Goal: Task Accomplishment & Management: Manage account settings

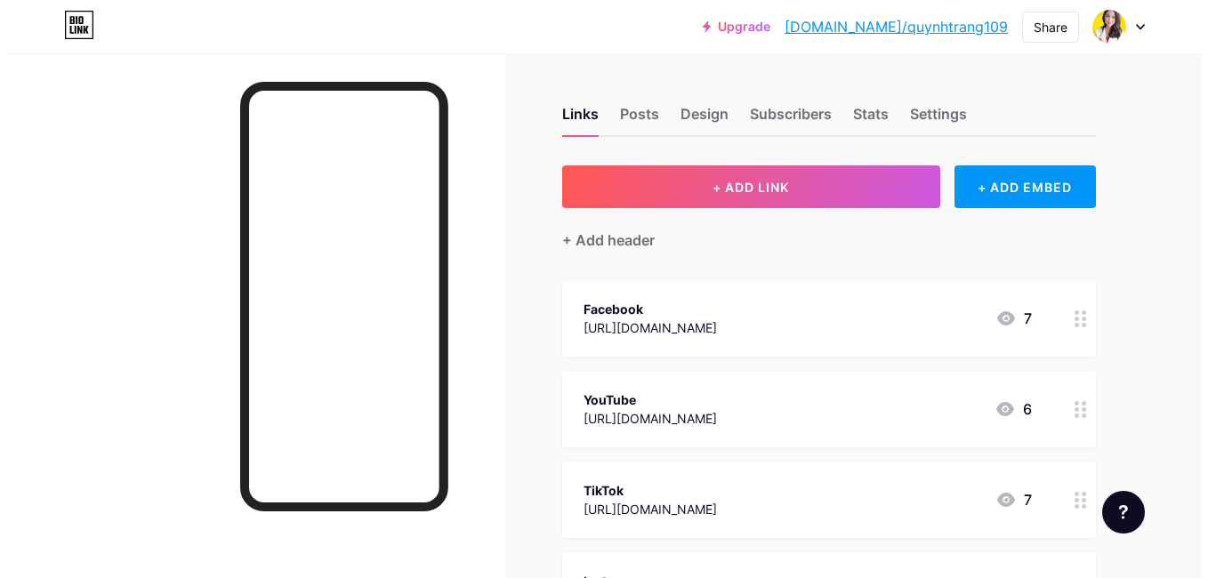
scroll to position [89, 0]
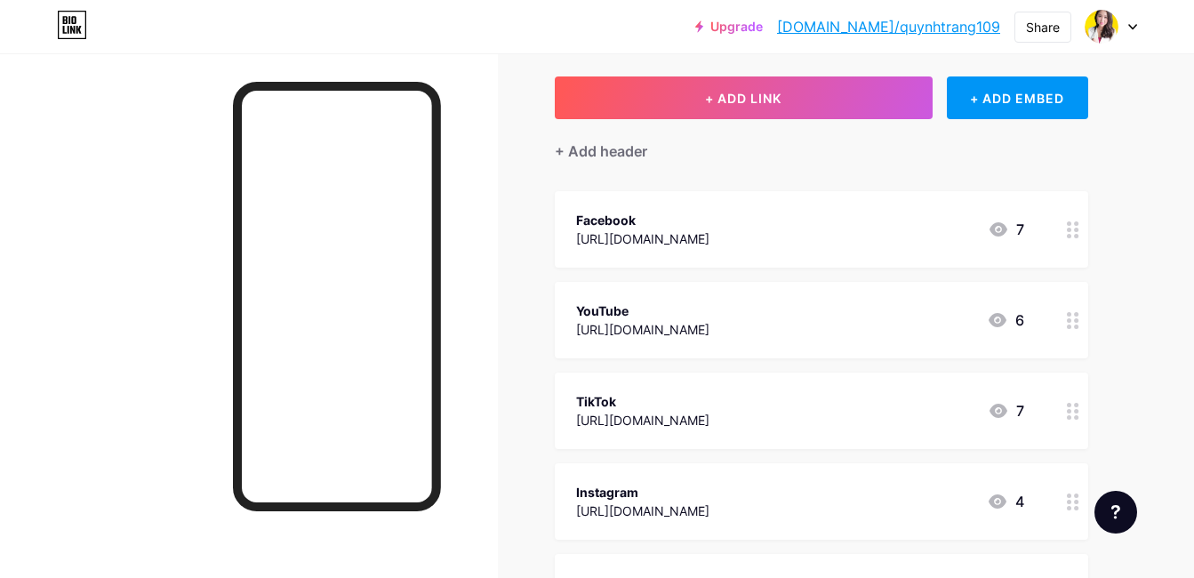
click at [1075, 232] on icon at bounding box center [1073, 229] width 12 height 17
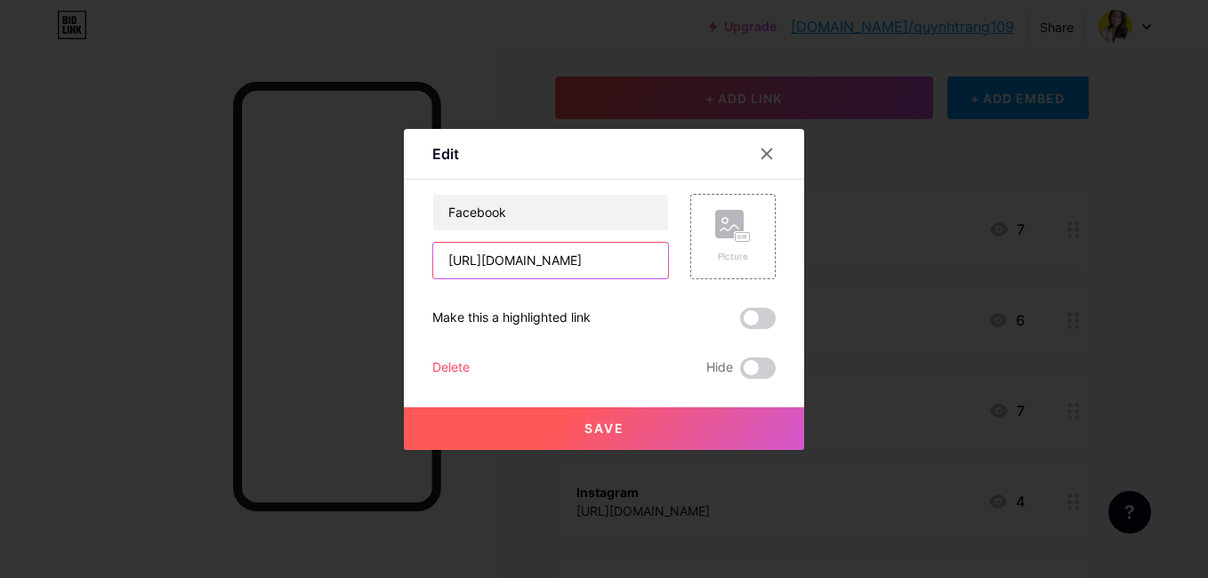
click at [604, 263] on input "[URL][DOMAIN_NAME]" at bounding box center [550, 261] width 235 height 36
paste input "[URL][DOMAIN_NAME]"
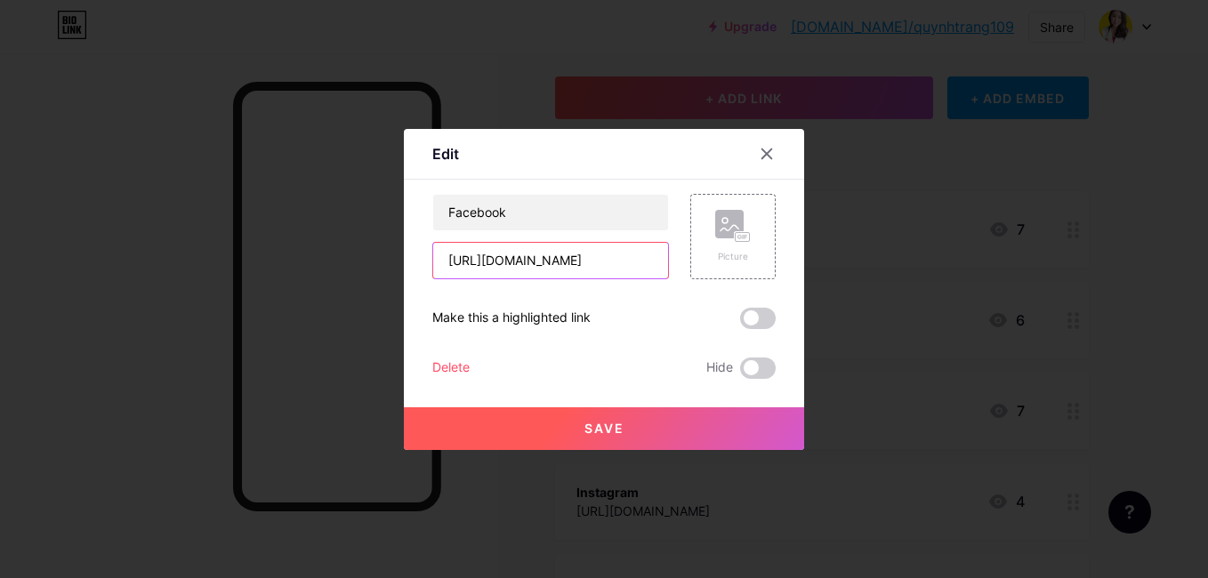
scroll to position [0, 57]
type input "[URL][DOMAIN_NAME]"
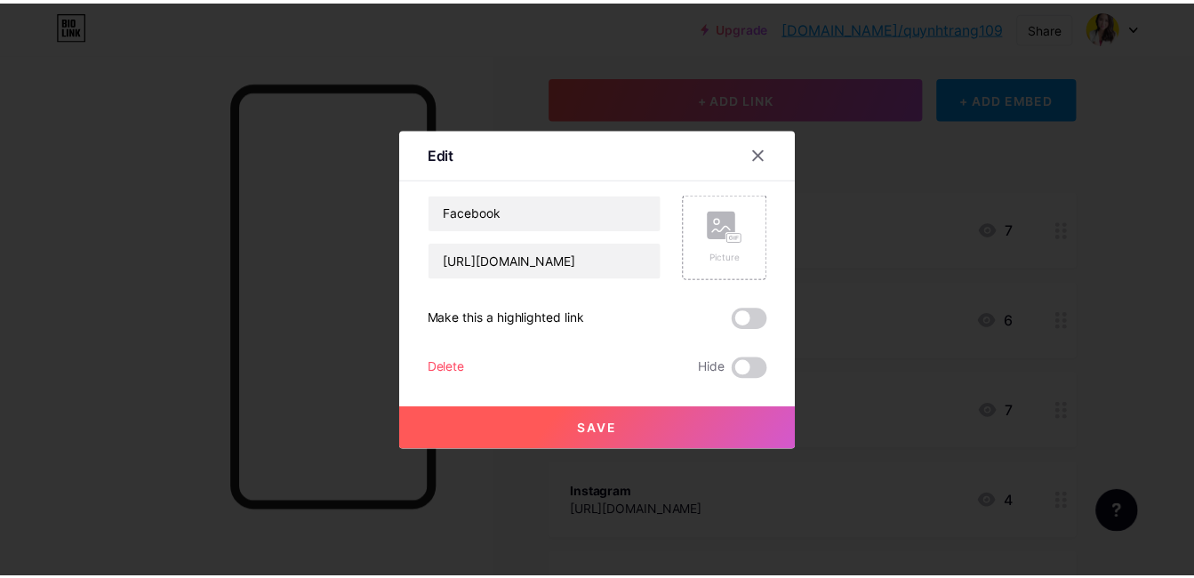
scroll to position [0, 0]
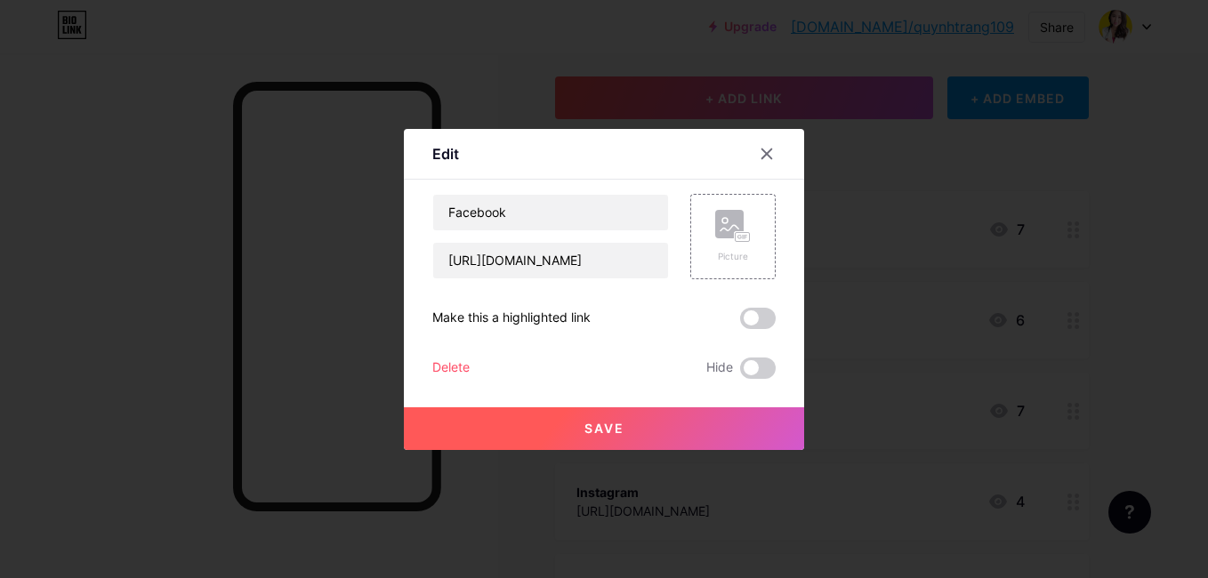
click at [588, 427] on span "Save" at bounding box center [604, 428] width 40 height 15
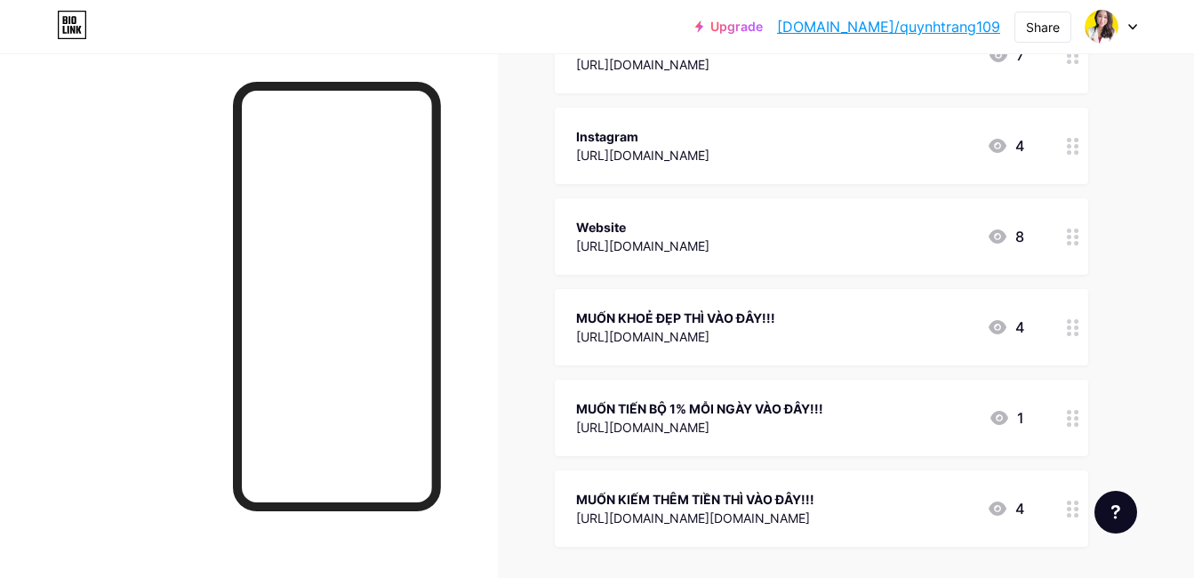
scroll to position [534, 0]
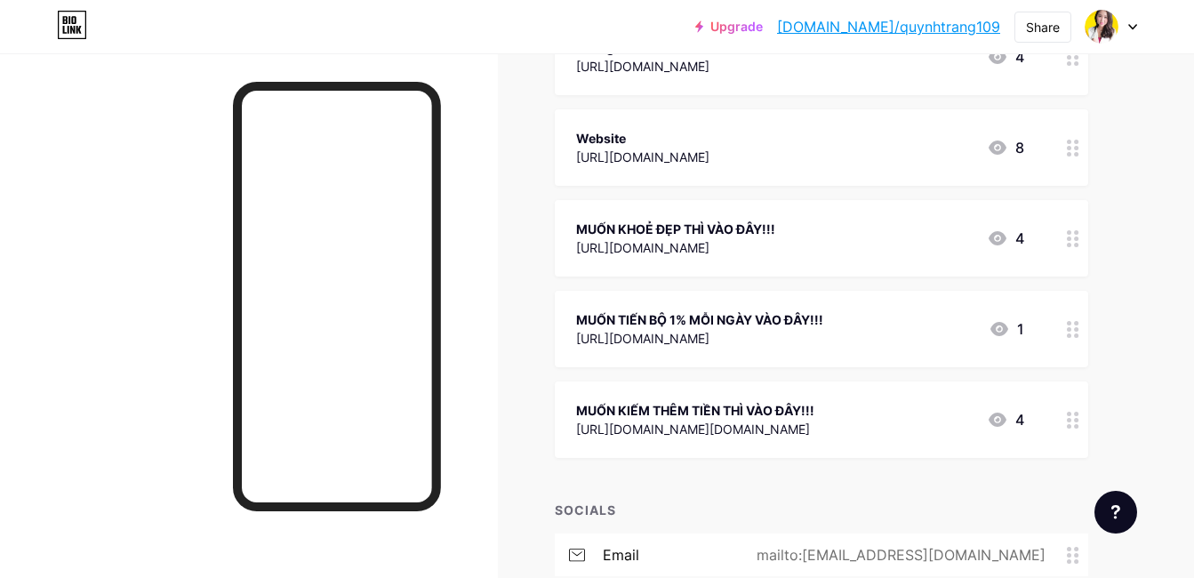
click at [1077, 337] on div at bounding box center [1073, 329] width 30 height 76
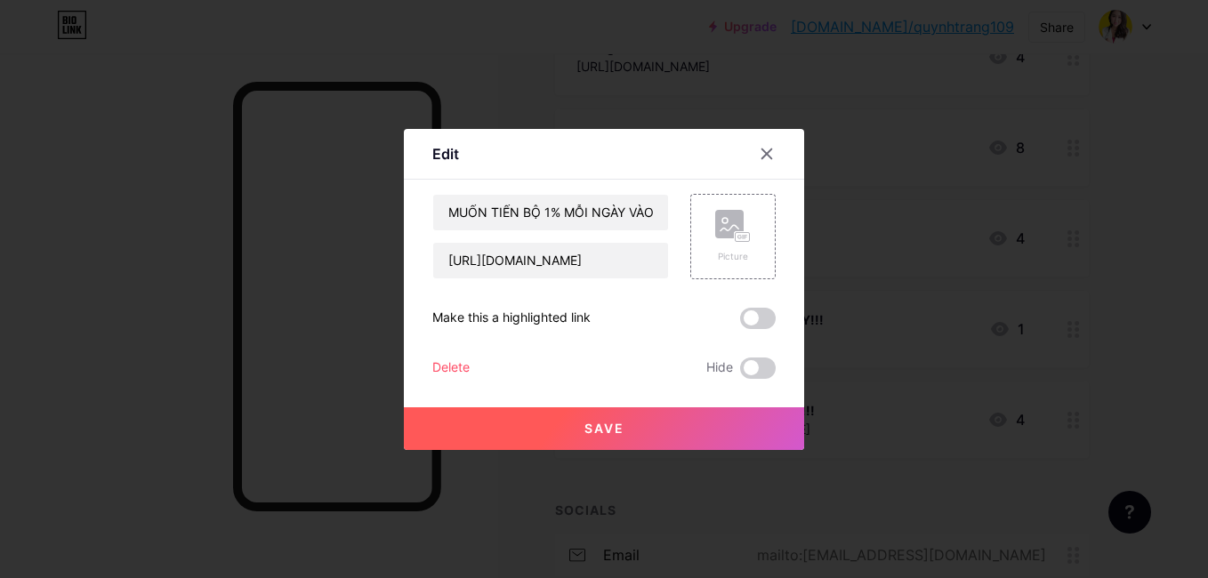
click at [449, 368] on div "Delete" at bounding box center [450, 368] width 37 height 21
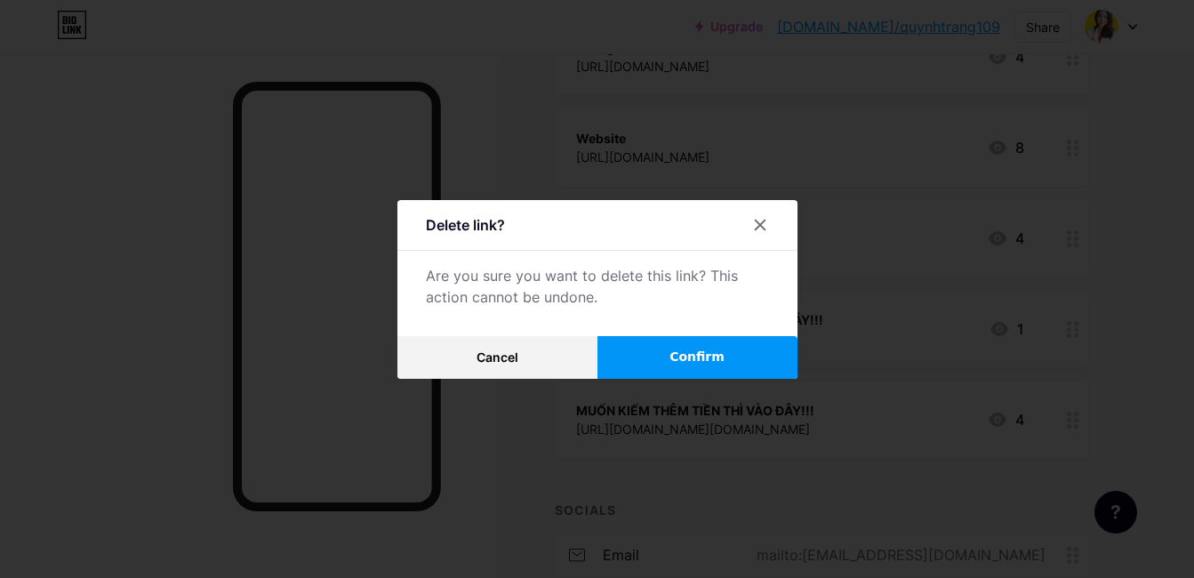
click at [690, 359] on span "Confirm" at bounding box center [697, 357] width 55 height 19
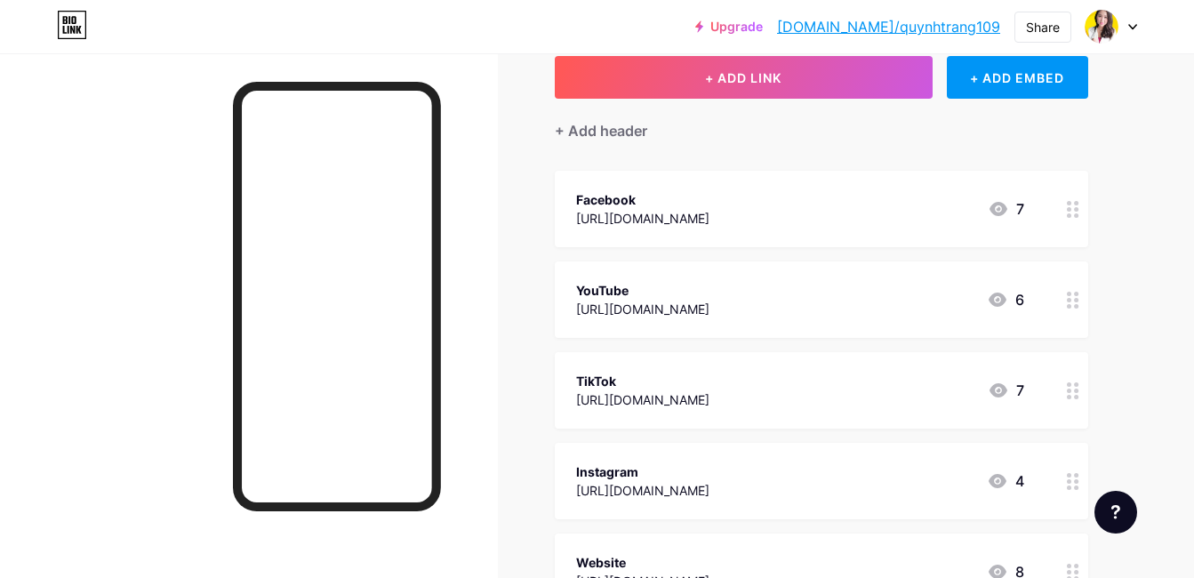
scroll to position [89, 0]
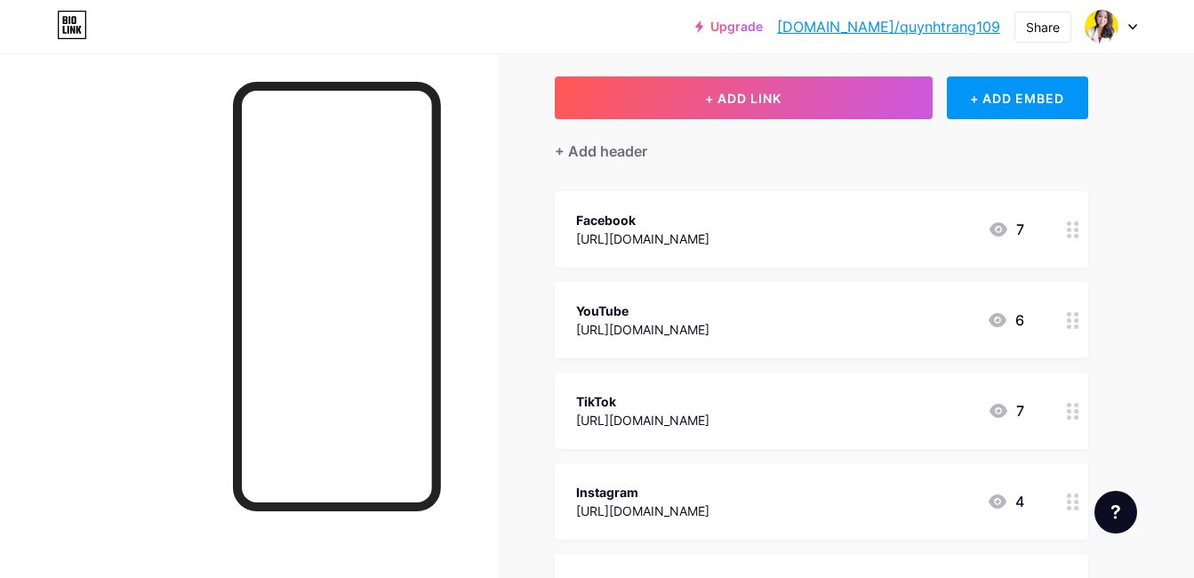
click at [1073, 235] on icon at bounding box center [1073, 229] width 12 height 17
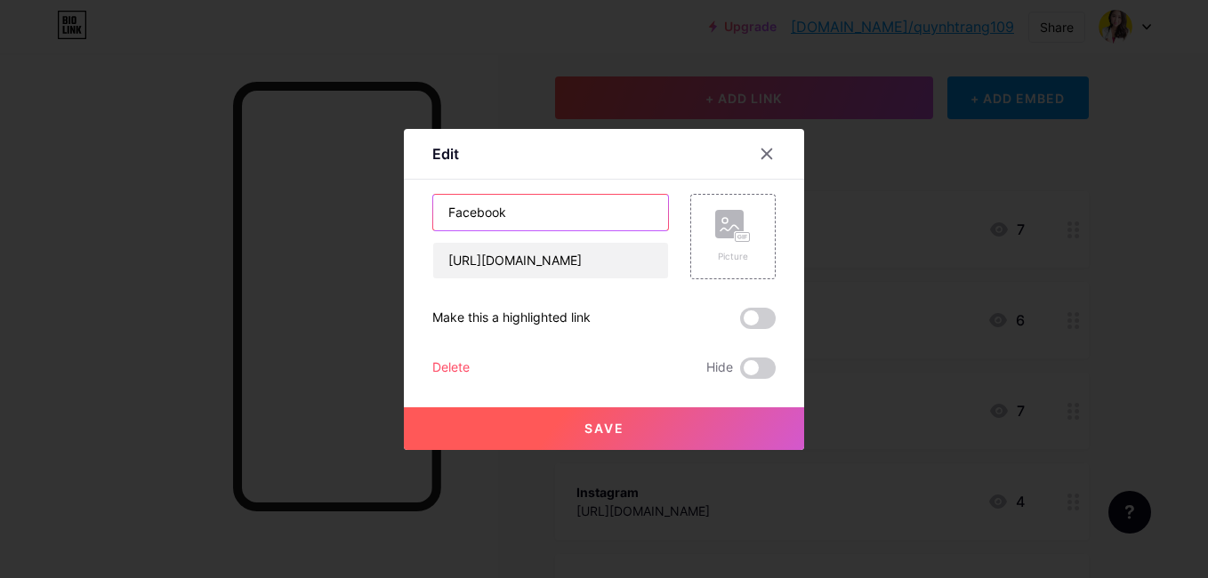
click at [510, 211] on input "Facebook" at bounding box center [550, 213] width 235 height 36
type input "Fanpage"
click at [595, 425] on span "Save" at bounding box center [604, 428] width 40 height 15
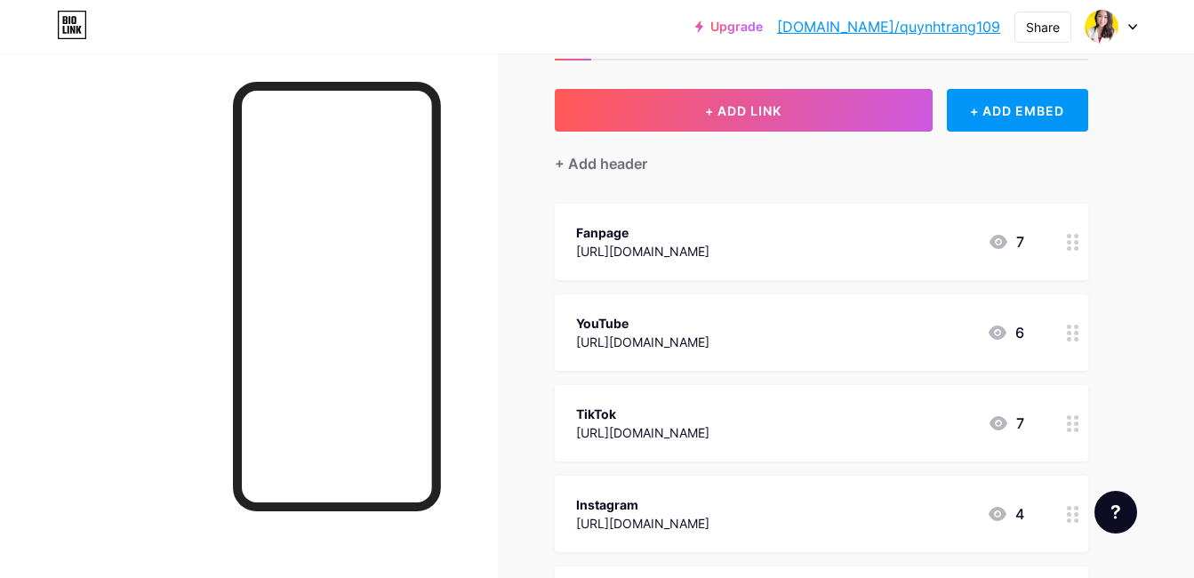
scroll to position [0, 0]
